Goal: Check status: Check status

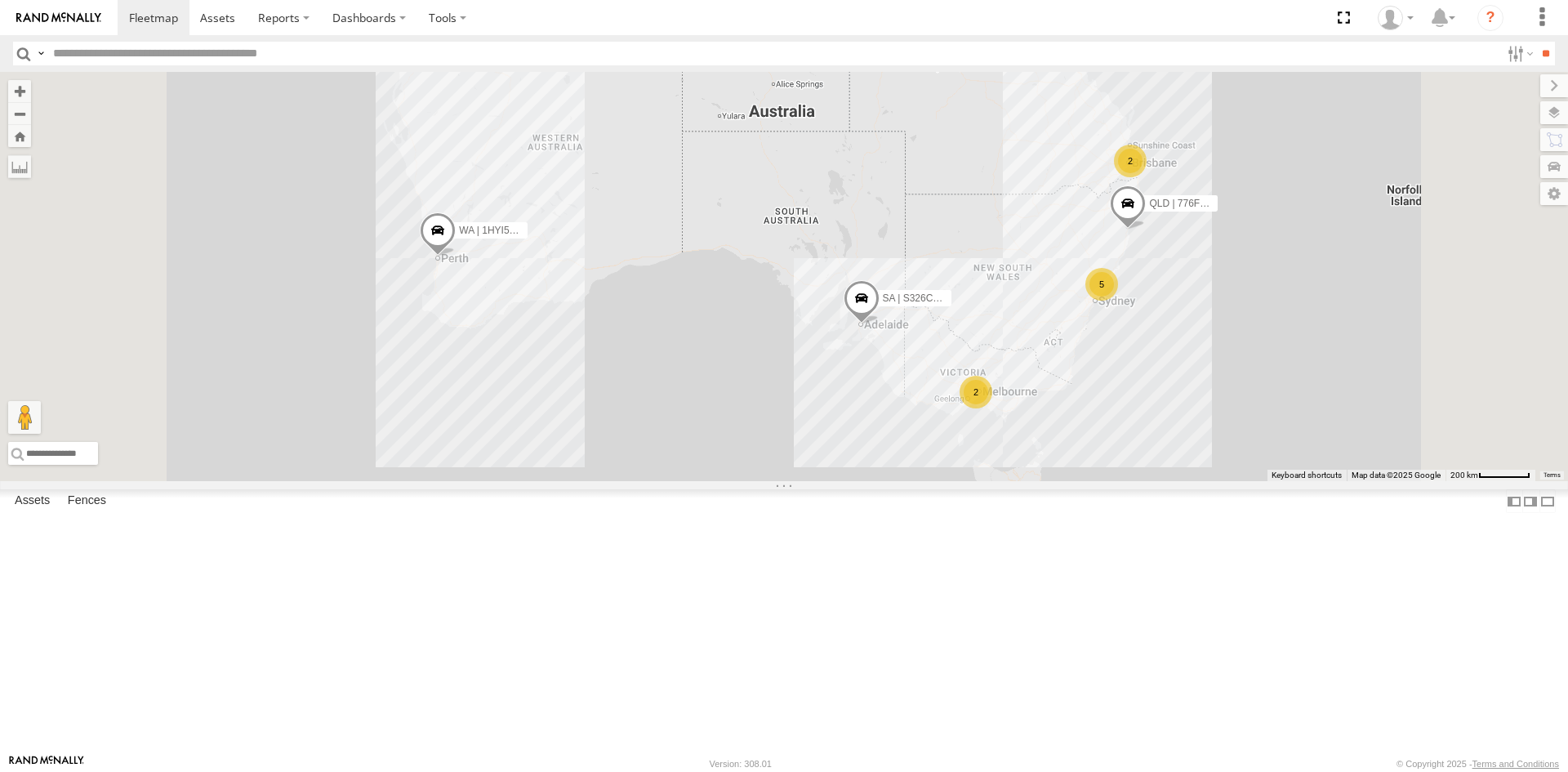
click at [0, 0] on div "SA | S326COA | [PERSON_NAME]" at bounding box center [0, 0] width 0 height 0
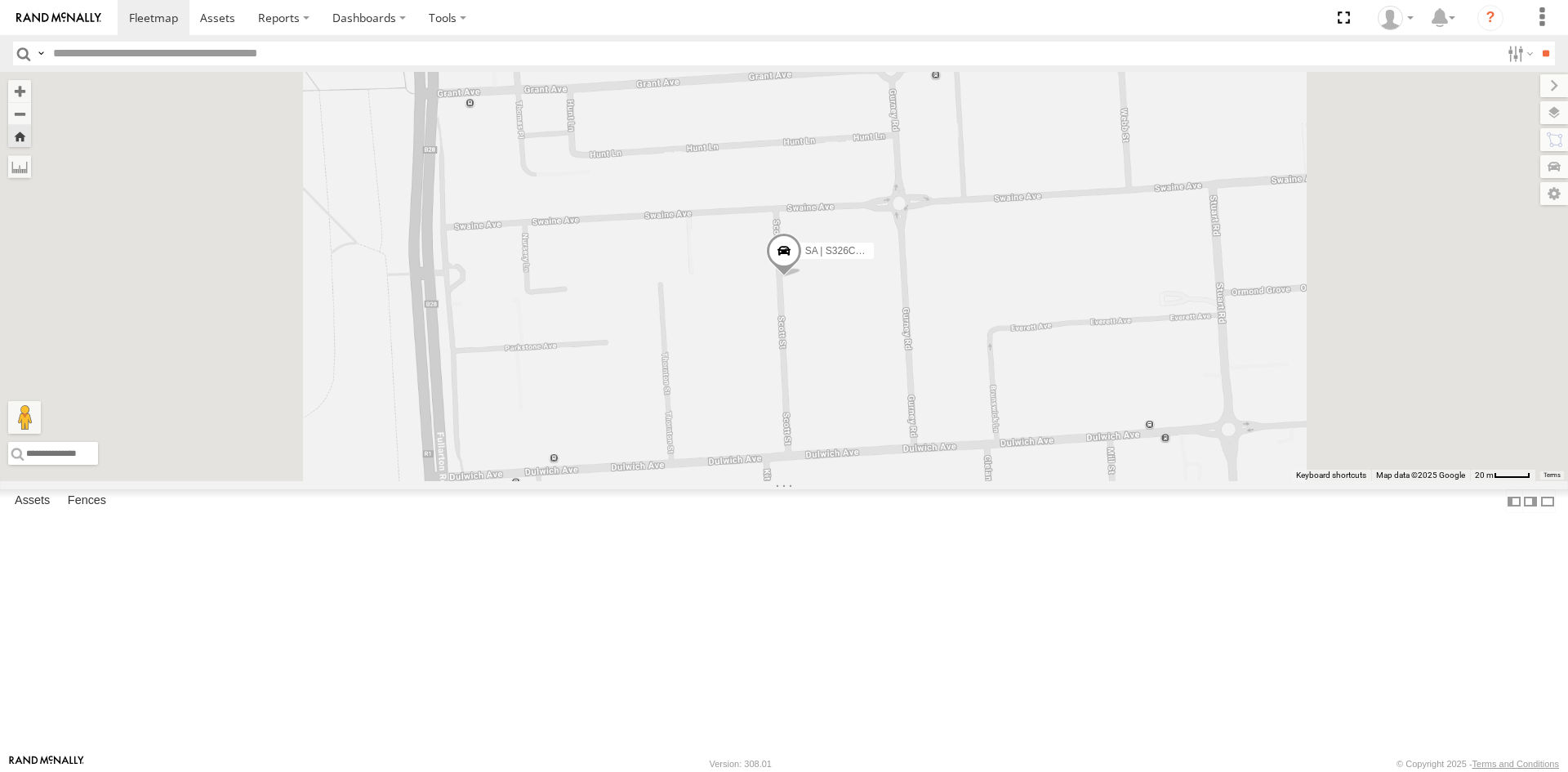
click at [0, 0] on span at bounding box center [0, 0] width 0 height 0
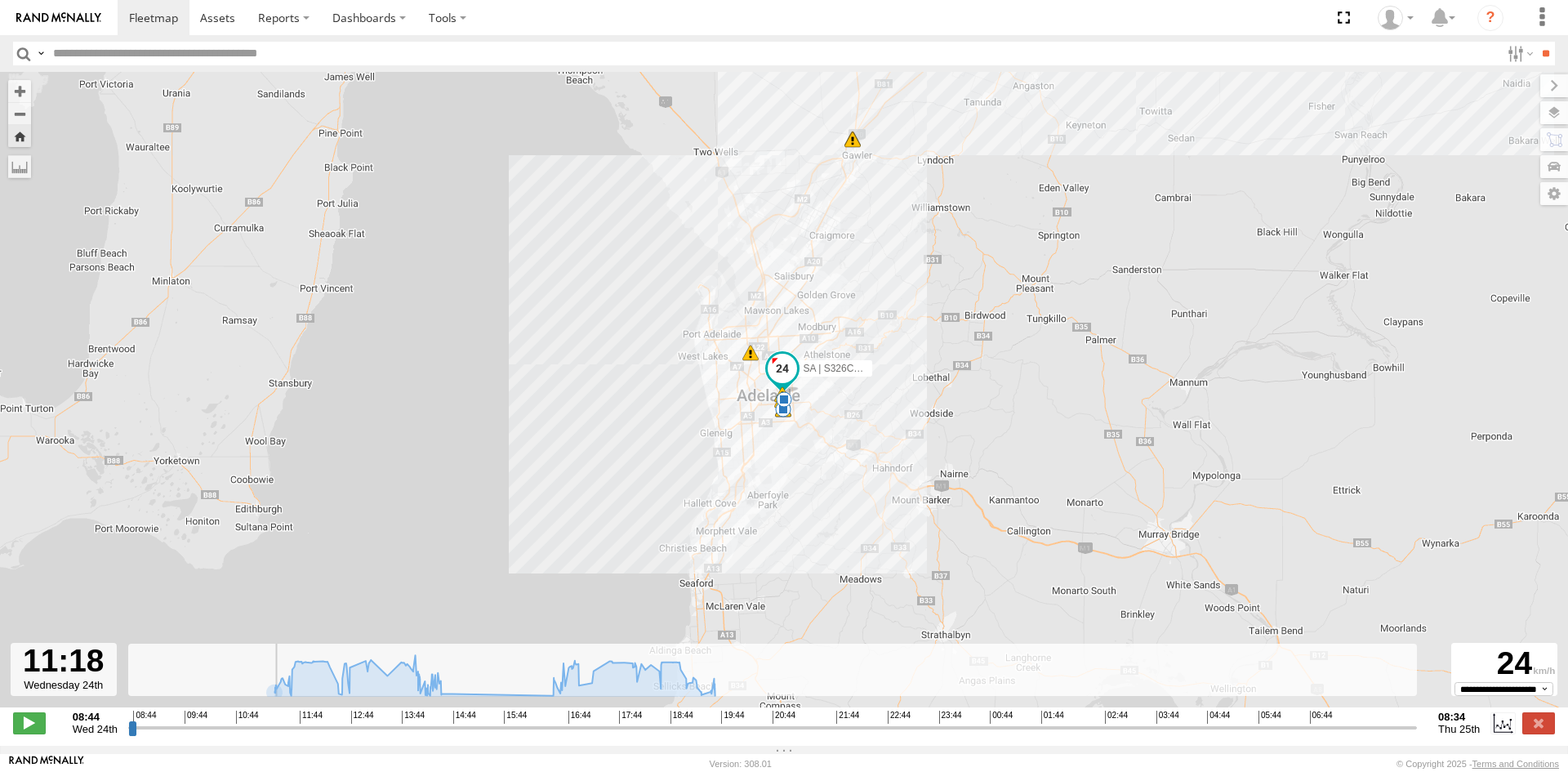
drag, startPoint x: 130, startPoint y: 738, endPoint x: 270, endPoint y: 741, distance: 140.0
click at [270, 735] on input "range" at bounding box center [773, 728] width 1288 height 16
drag, startPoint x: 271, startPoint y: 738, endPoint x: 720, endPoint y: 765, distance: 449.8
type input "**********"
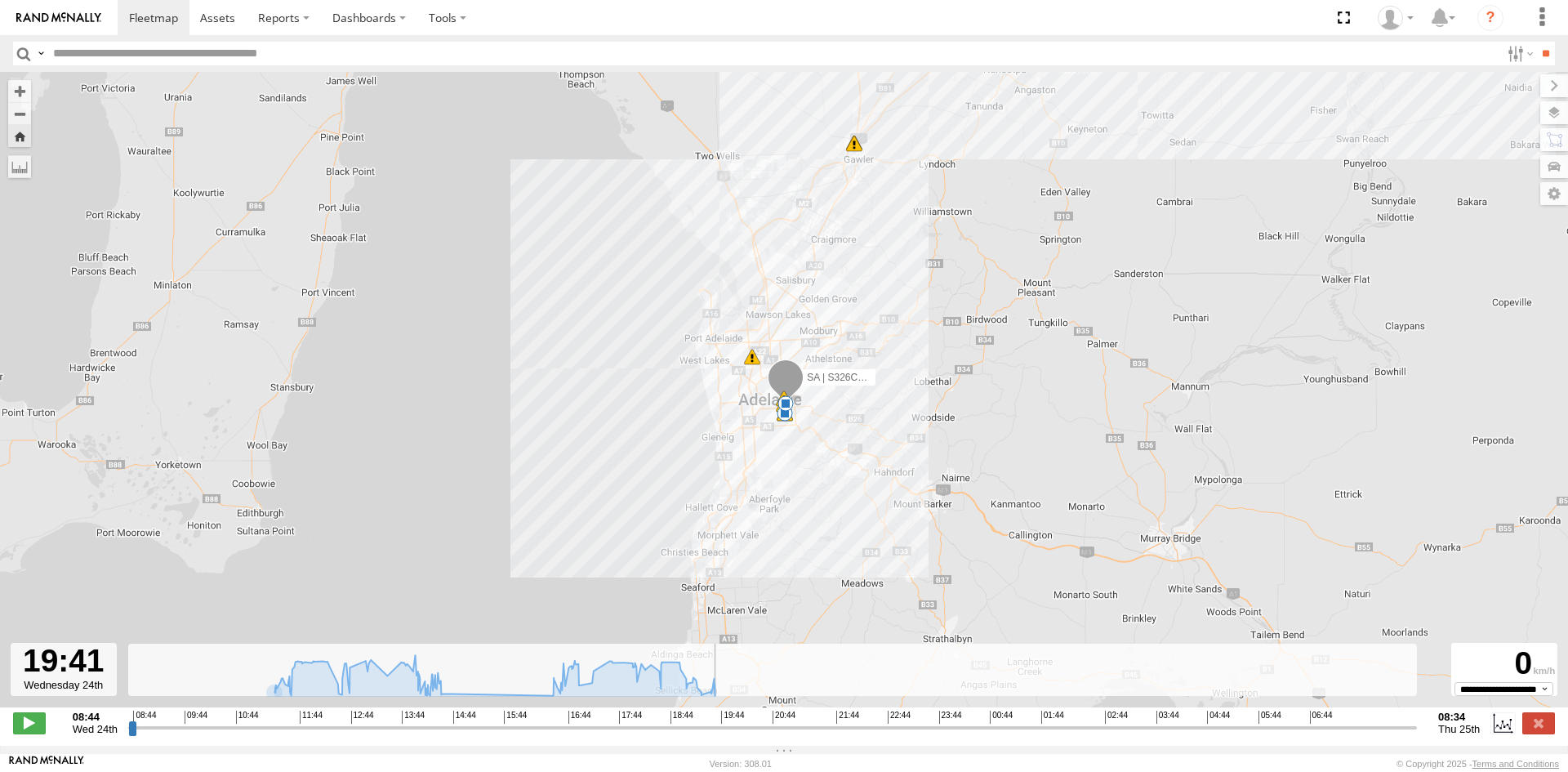
click at [720, 735] on input "range" at bounding box center [773, 728] width 1288 height 16
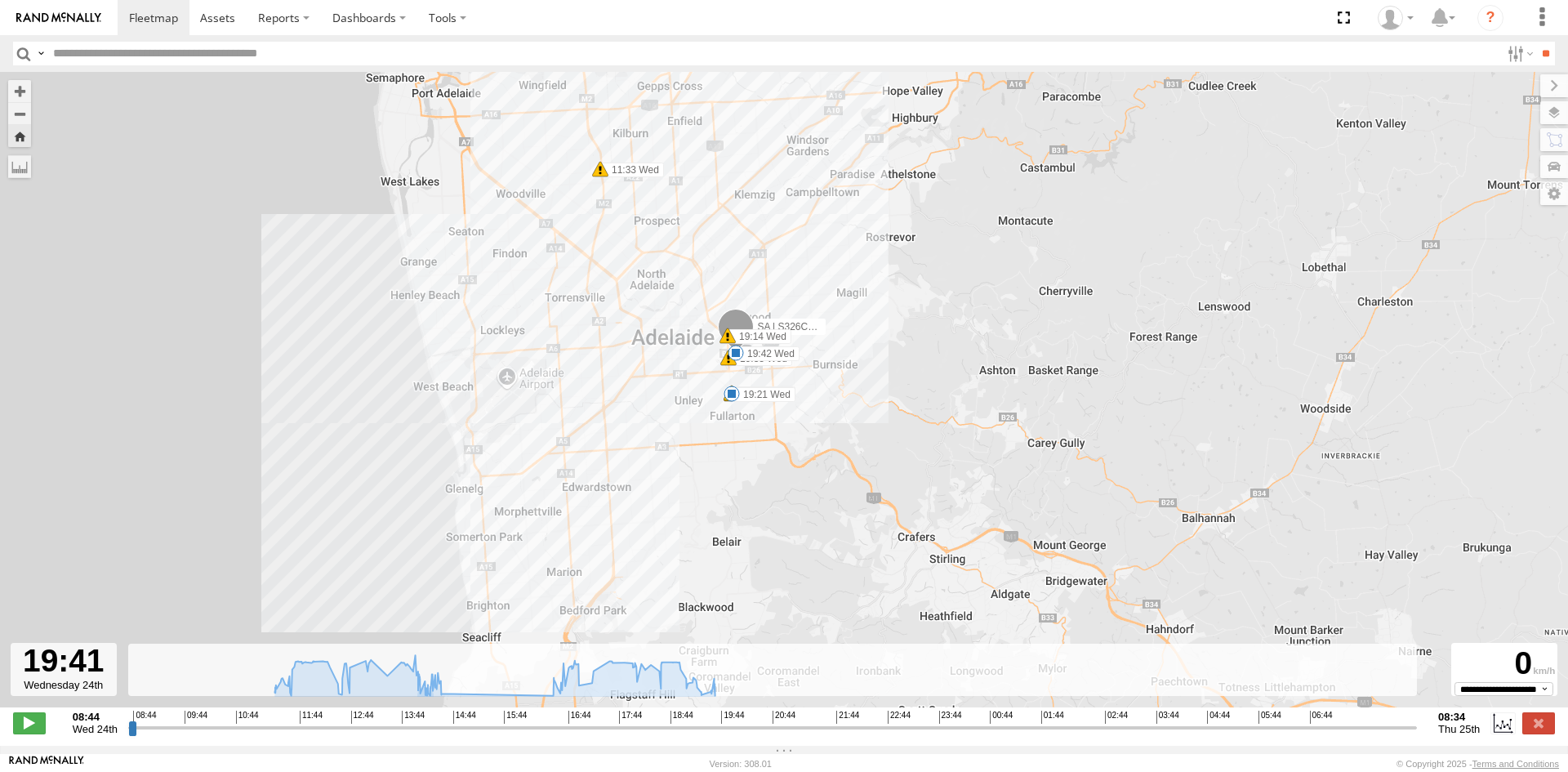
click at [501, 140] on div "SA | S326COA | [PERSON_NAME] 11:33 Wed 12:32 Wed 12:39 Wed 12:41 Wed 14:03 Wed …" at bounding box center [784, 397] width 1568 height 652
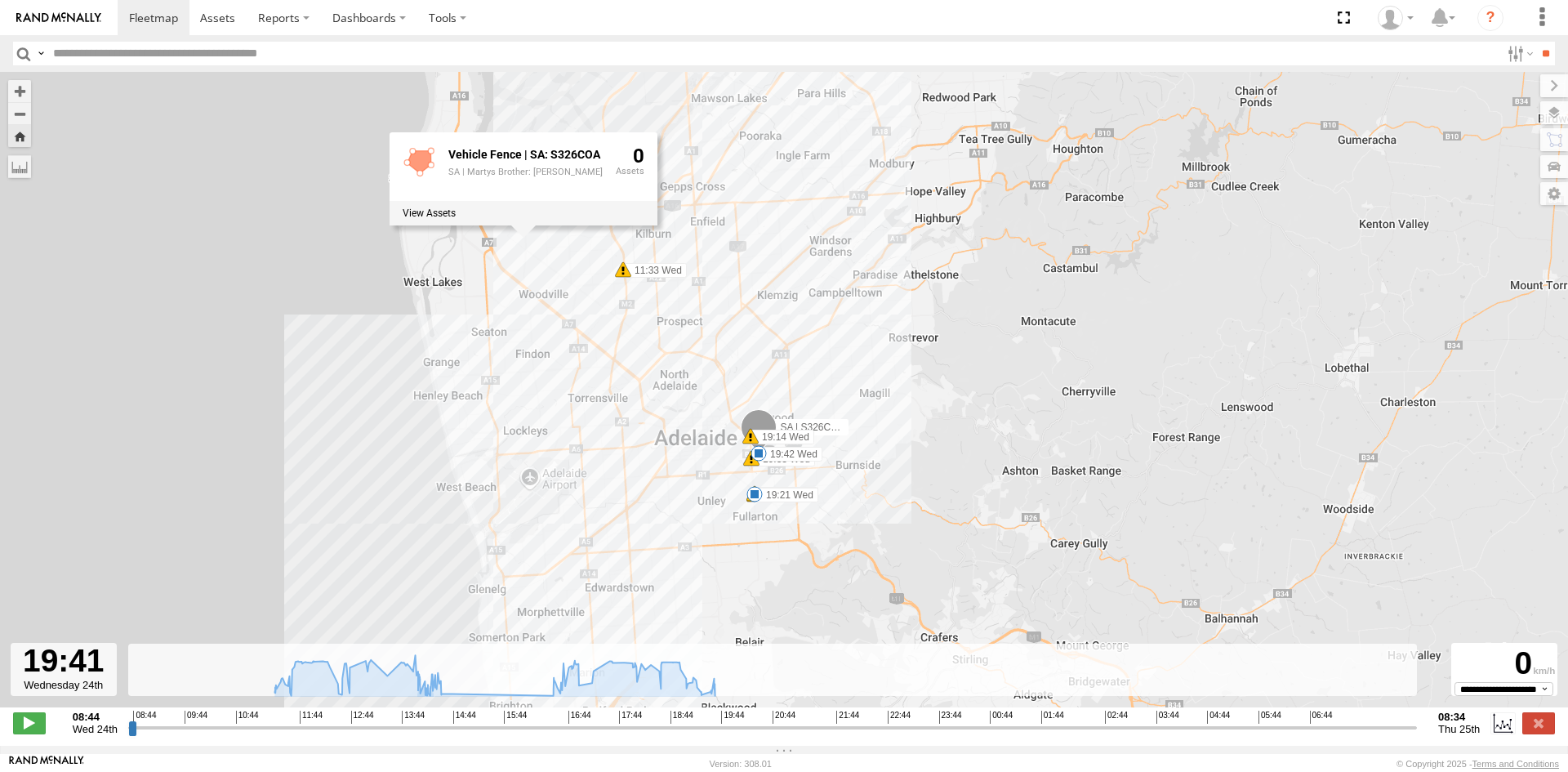
drag, startPoint x: 581, startPoint y: 165, endPoint x: 606, endPoint y: 277, distance: 114.8
click at [606, 277] on div "SA | S326COA | [PERSON_NAME] 11:33 Wed 12:32 Wed 12:39 Wed 12:41 Wed 14:03 Wed …" at bounding box center [784, 397] width 1568 height 652
click at [574, 282] on div "SA | S326COA | [PERSON_NAME] 11:33 Wed 12:32 Wed 12:39 Wed 12:41 Wed 14:03 Wed …" at bounding box center [784, 397] width 1568 height 652
click at [224, 399] on div "SA | S326COA | [PERSON_NAME] 11:33 Wed 12:32 Wed 12:39 Wed 12:41 Wed 14:03 Wed …" at bounding box center [784, 397] width 1568 height 652
click at [751, 548] on div "SA | S326COA | [PERSON_NAME] 11:33 Wed 12:32 Wed 12:39 Wed 12:41 Wed 14:03 Wed …" at bounding box center [784, 397] width 1568 height 652
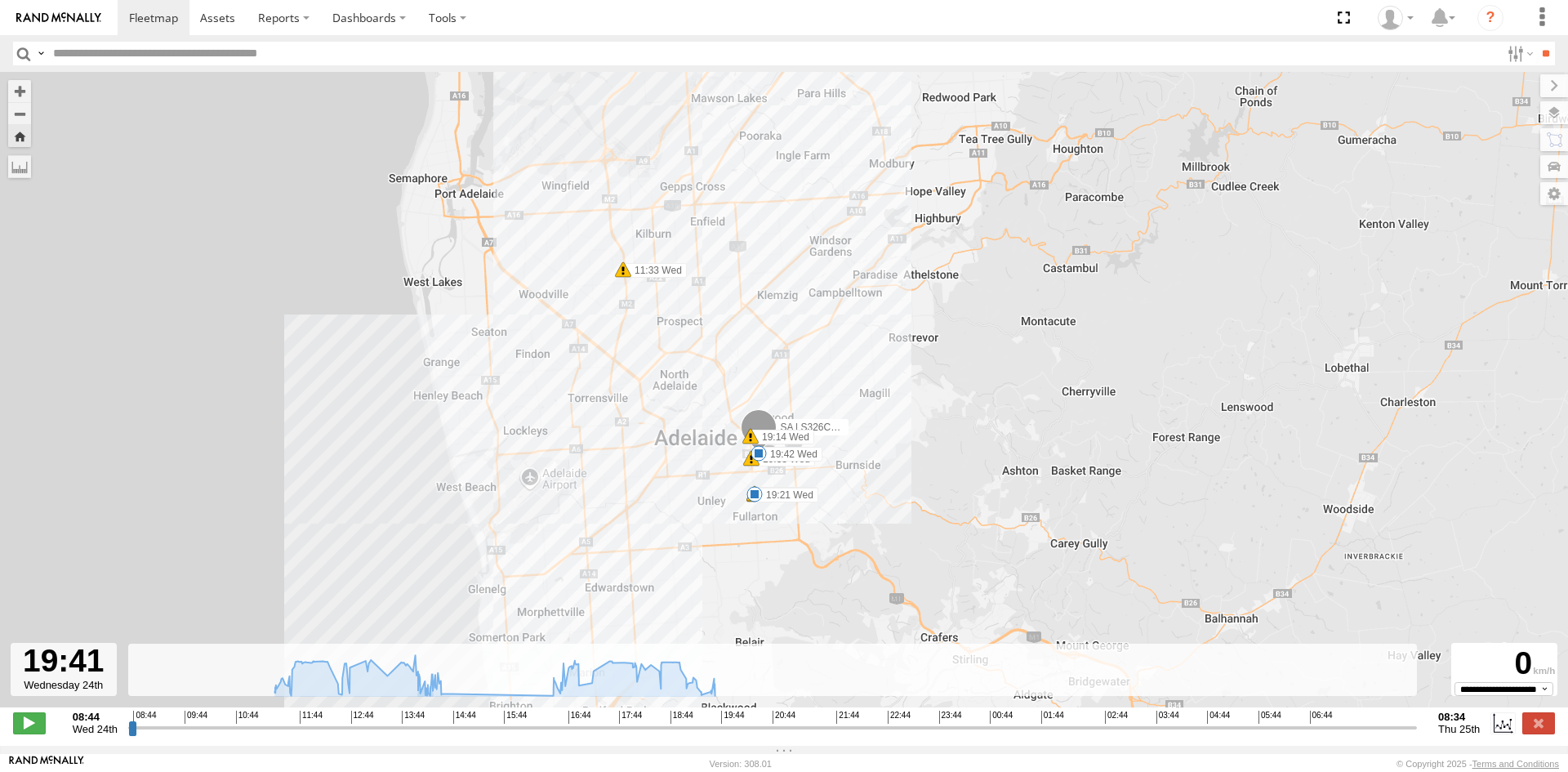
click at [233, 368] on div "SA | S326COA | [PERSON_NAME] 11:33 Wed 12:32 Wed 12:39 Wed 12:41 Wed 14:03 Wed …" at bounding box center [784, 397] width 1568 height 652
